Goal: Find specific page/section: Find specific page/section

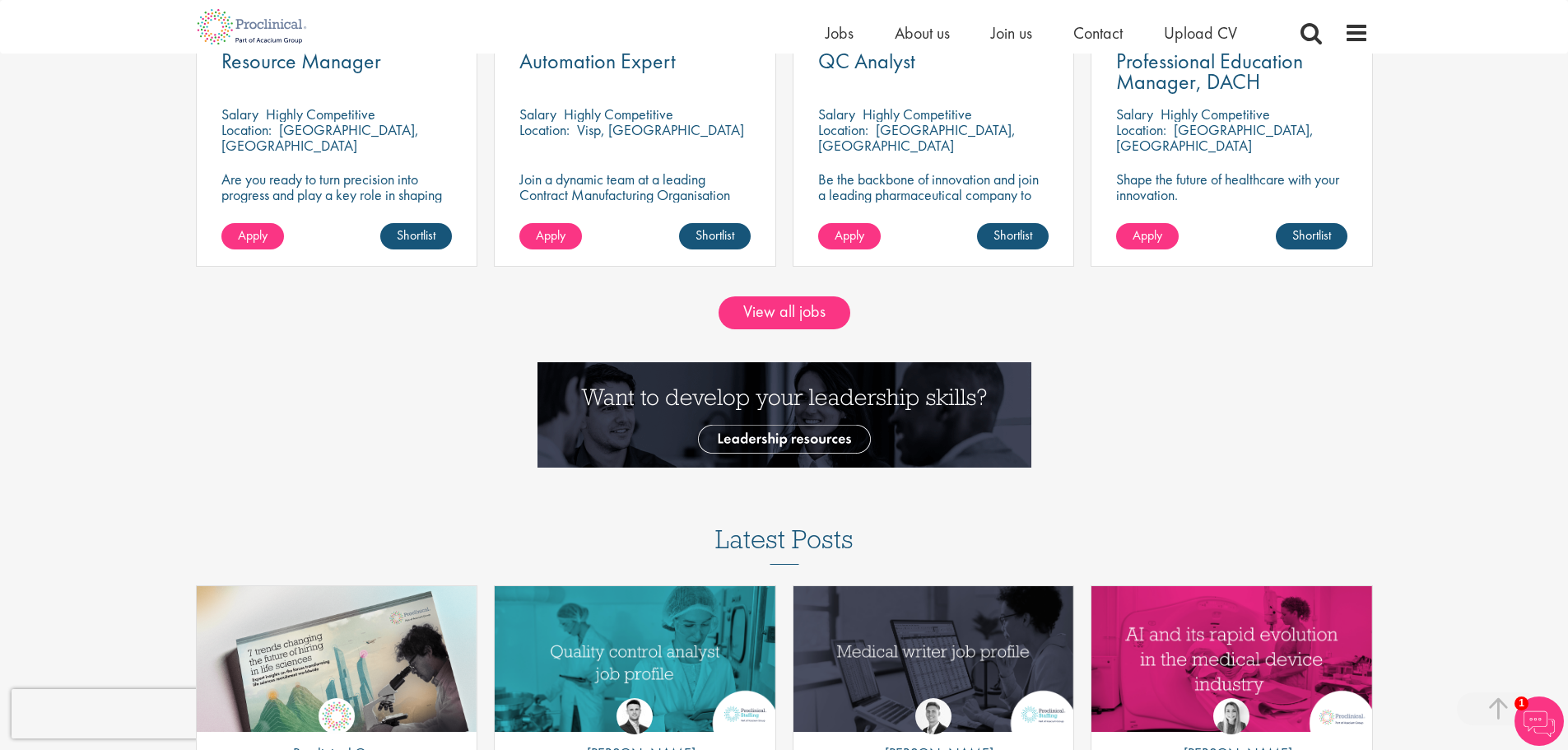
scroll to position [1729, 0]
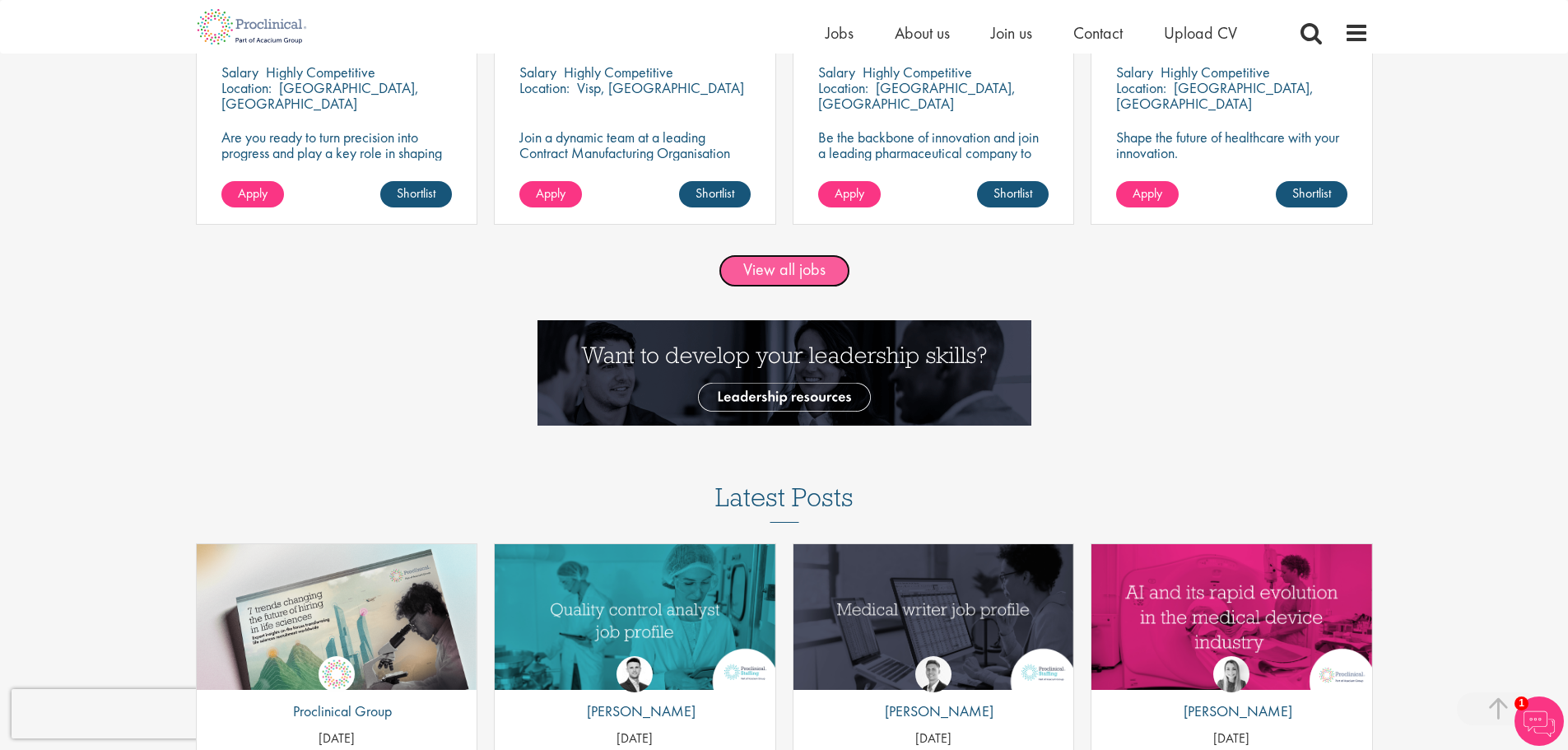
click at [806, 267] on link "View all jobs" at bounding box center [784, 271] width 131 height 33
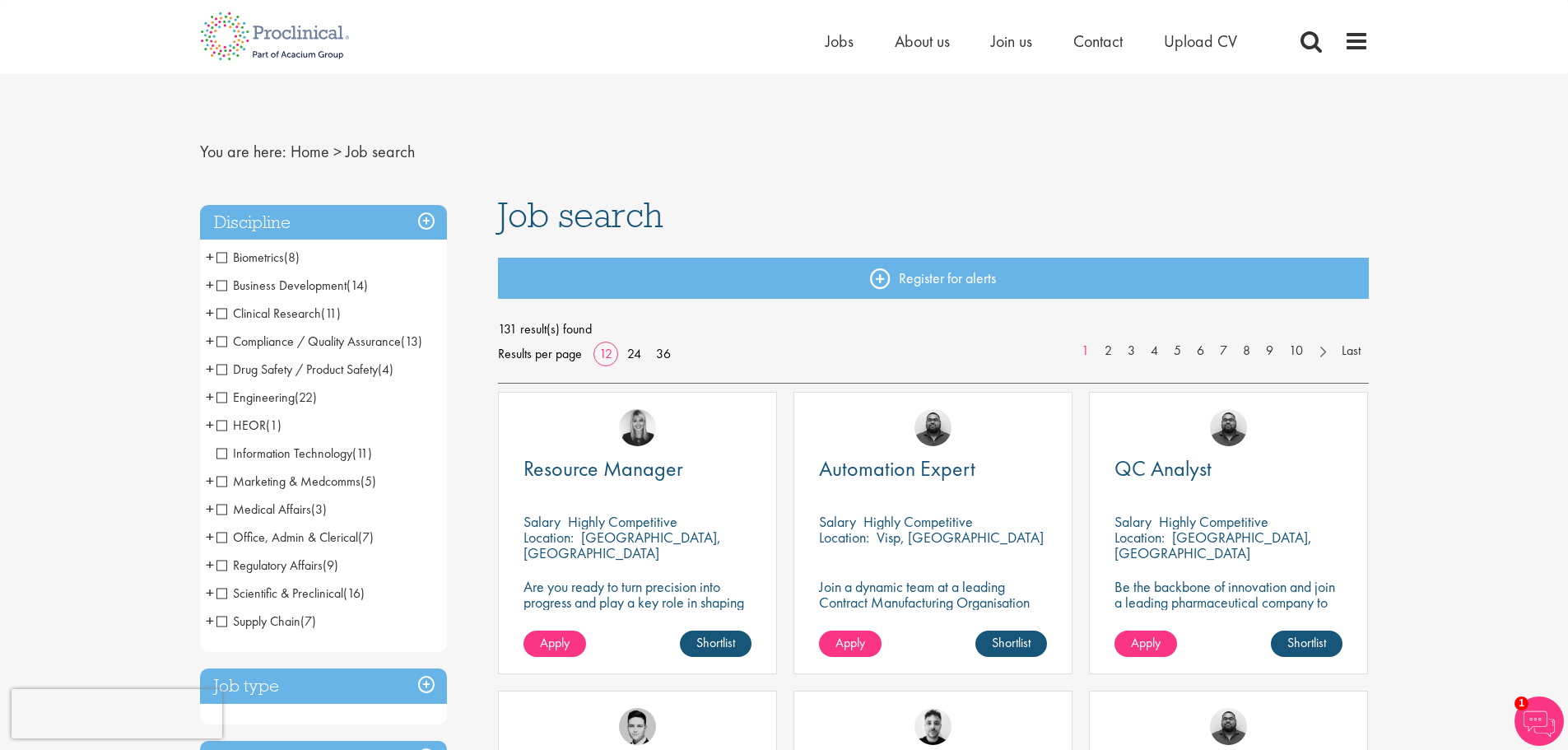
click at [250, 423] on span "HEOR" at bounding box center [241, 424] width 49 height 17
